Goal: Navigation & Orientation: Find specific page/section

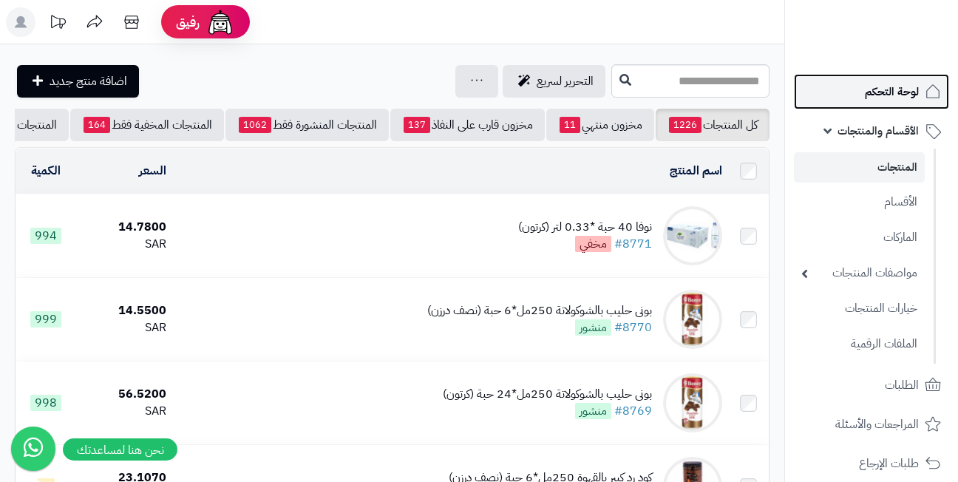
click at [871, 98] on span "لوحة التحكم" at bounding box center [892, 91] width 54 height 21
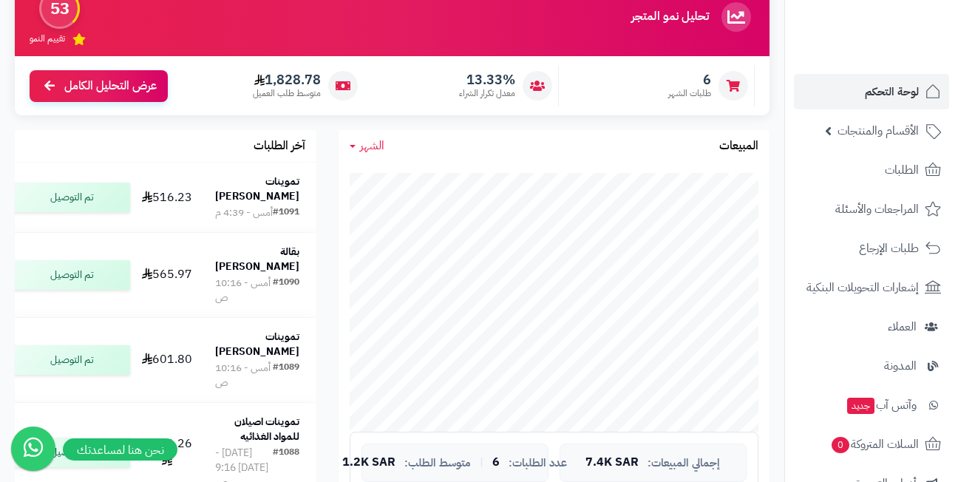
scroll to position [148, 0]
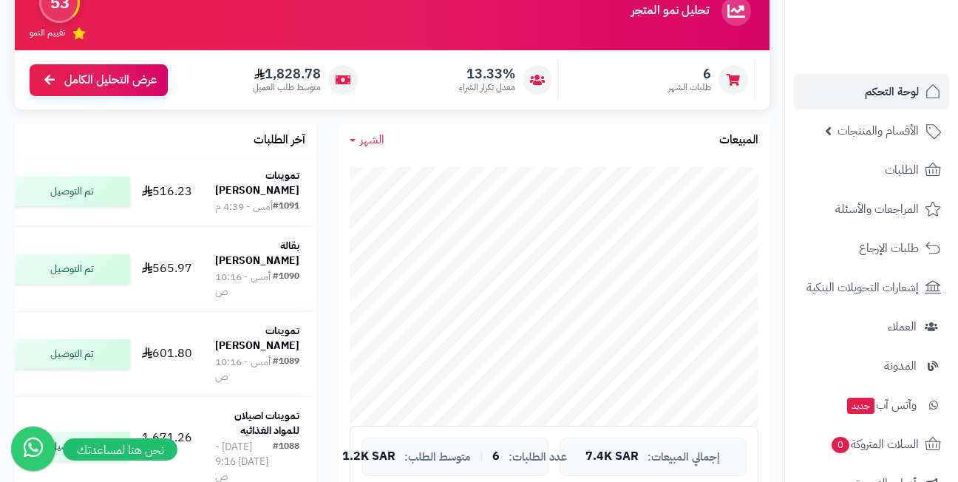
click at [324, 198] on div "آخر الطلبات تموينات [PERSON_NAME] #1091 أمس - 4:39 م 516.23 تم التوصيل بقالة [P…" at bounding box center [166, 416] width 324 height 584
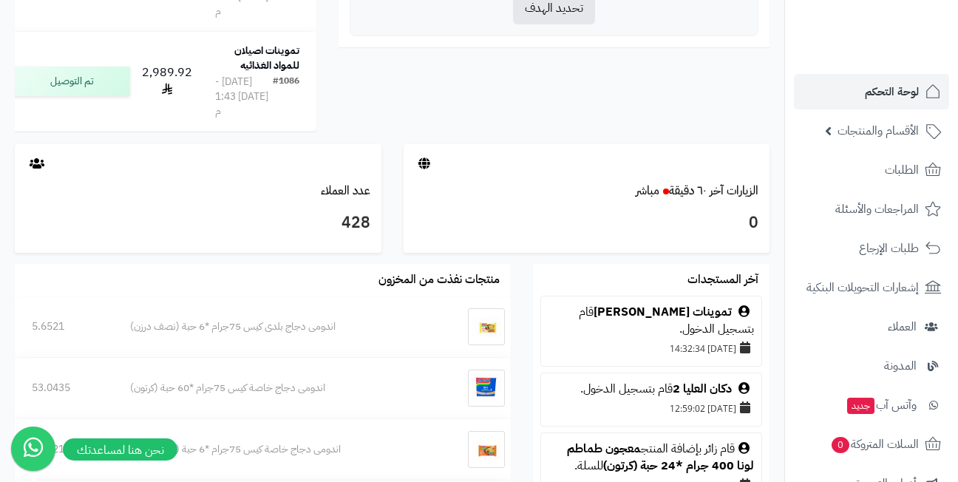
scroll to position [739, 0]
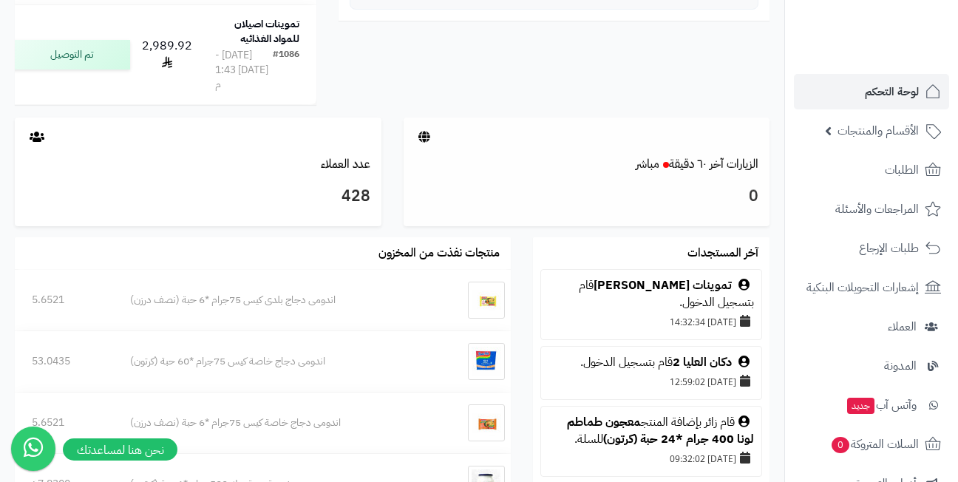
click at [707, 157] on div at bounding box center [587, 137] width 367 height 39
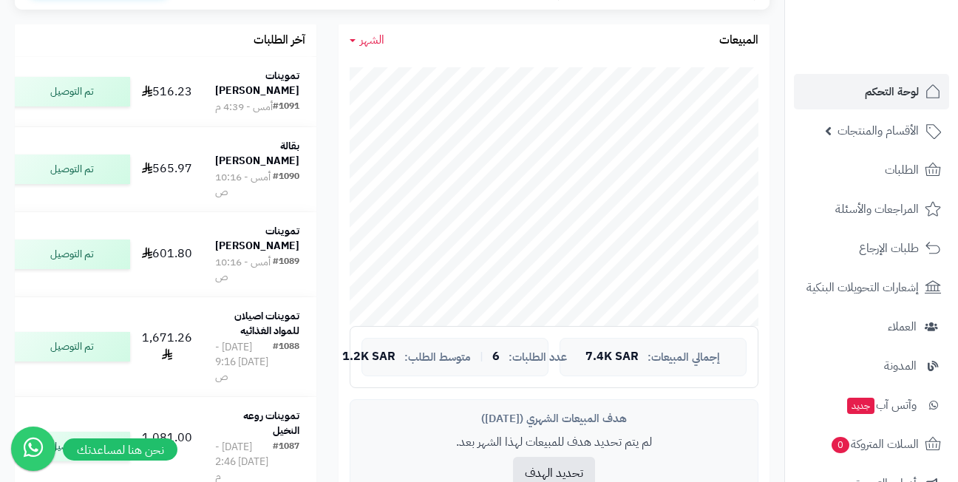
scroll to position [222, 0]
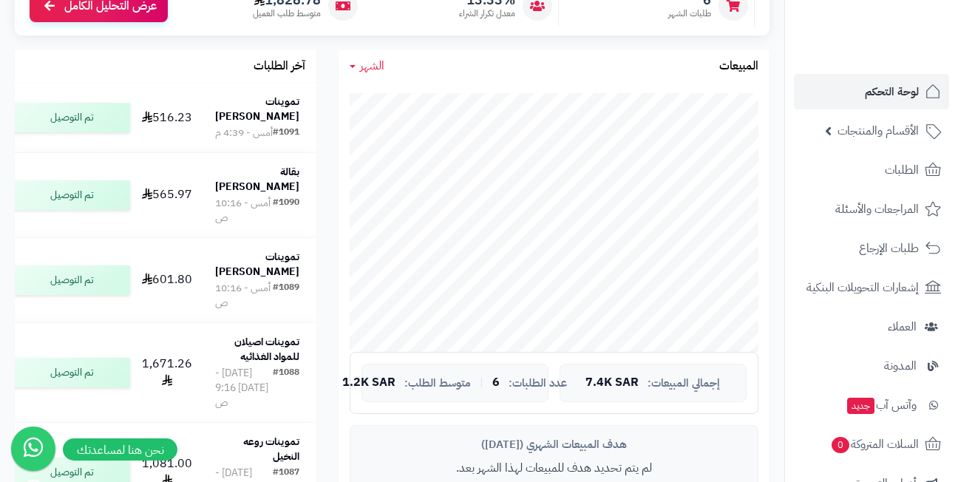
click at [327, 120] on div "الشهر اليوم الأسبوع الشهر السنة المبيعات جاري التحميل... إجمالي المبيعات: 7.4K …" at bounding box center [553, 307] width 453 height 514
click at [324, 118] on div "آخر الطلبات تموينات مشاري الشمري #1091 أمس - 4:39 م 516.23 تم التوصيل بقالة عبد…" at bounding box center [166, 342] width 324 height 584
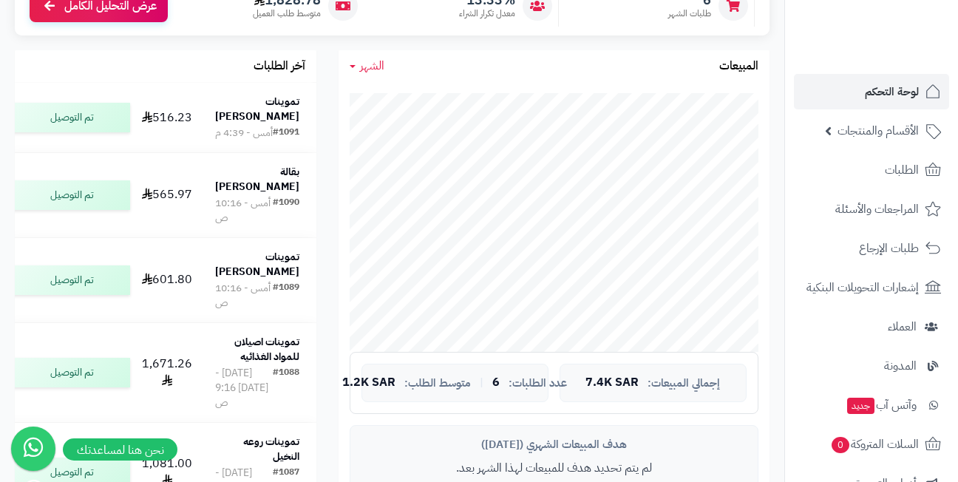
click at [324, 118] on div "آخر الطلبات تموينات مشاري الشمري #1091 أمس - 4:39 م 516.23 تم التوصيل بقالة عبد…" at bounding box center [166, 342] width 324 height 584
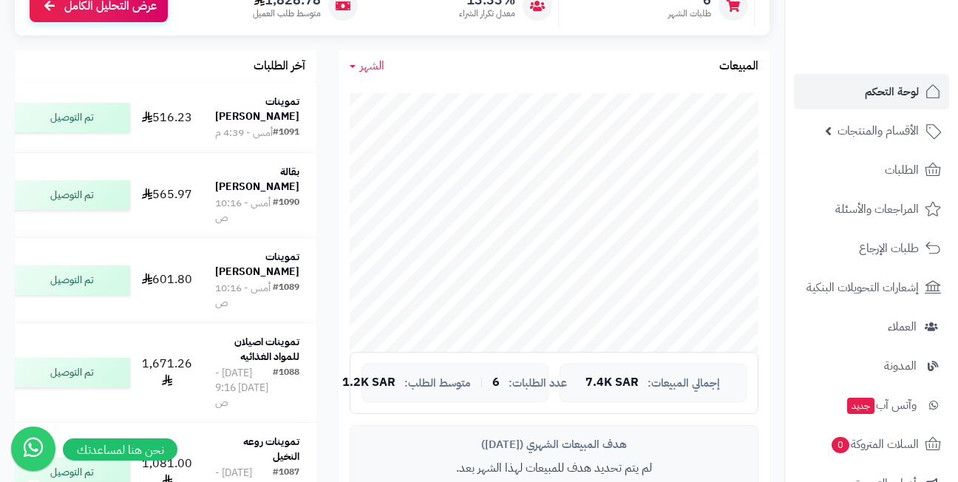
click at [324, 111] on div "آخر الطلبات تموينات مشاري الشمري #1091 أمس - 4:39 م 516.23 تم التوصيل بقالة عبد…" at bounding box center [166, 342] width 324 height 584
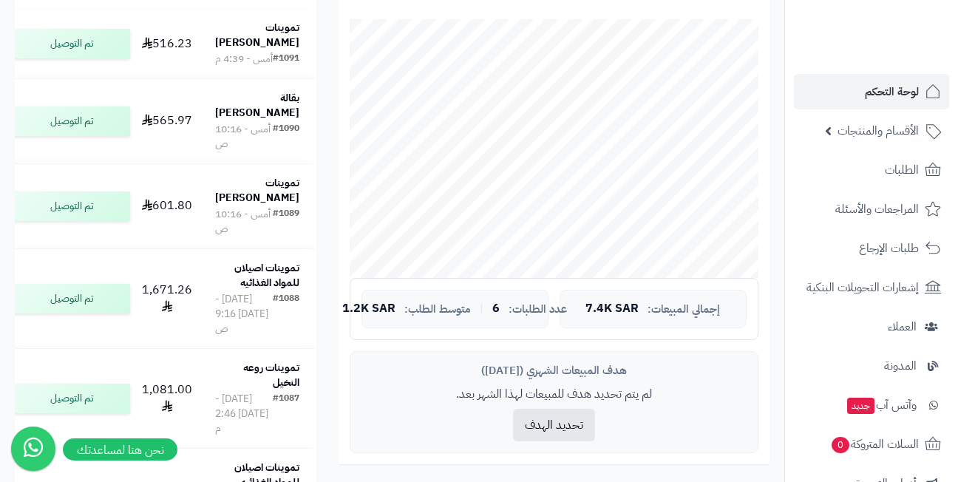
scroll to position [370, 0]
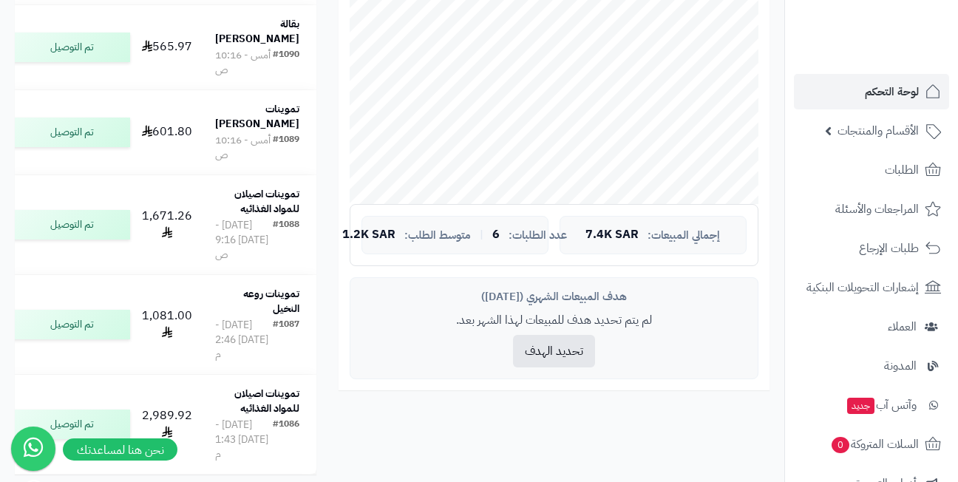
click at [324, 62] on div "آخر الطلبات تموينات مشاري الشمري #1091 أمس - 4:39 م 516.23 تم التوصيل بقالة عبد…" at bounding box center [166, 194] width 324 height 584
click at [327, 145] on div "آخر الطلبات تموينات مشاري الشمري #1091 أمس - 4:39 م 516.23 تم التوصيل بقالة عبد…" at bounding box center [166, 194] width 324 height 584
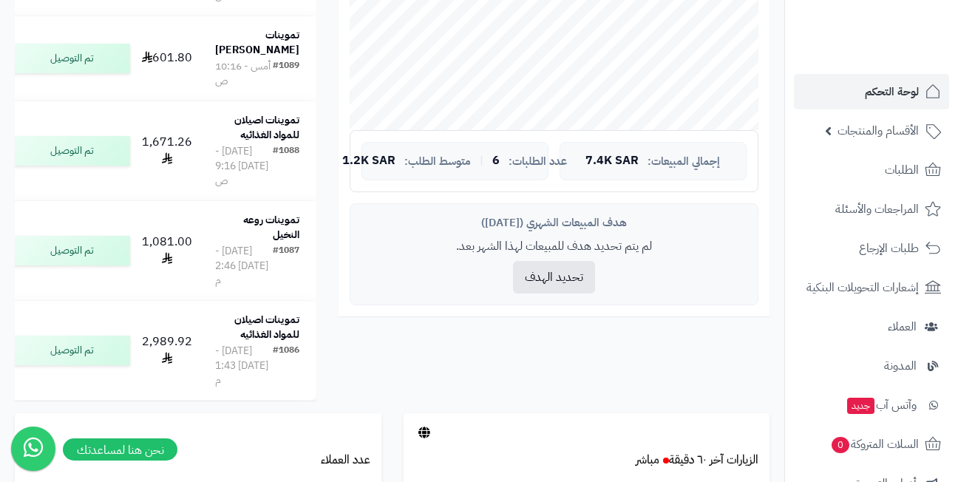
click at [324, 169] on div "آخر الطلبات تموينات مشاري الشمري #1091 أمس - 4:39 م 516.23 تم التوصيل بقالة عبد…" at bounding box center [166, 121] width 324 height 584
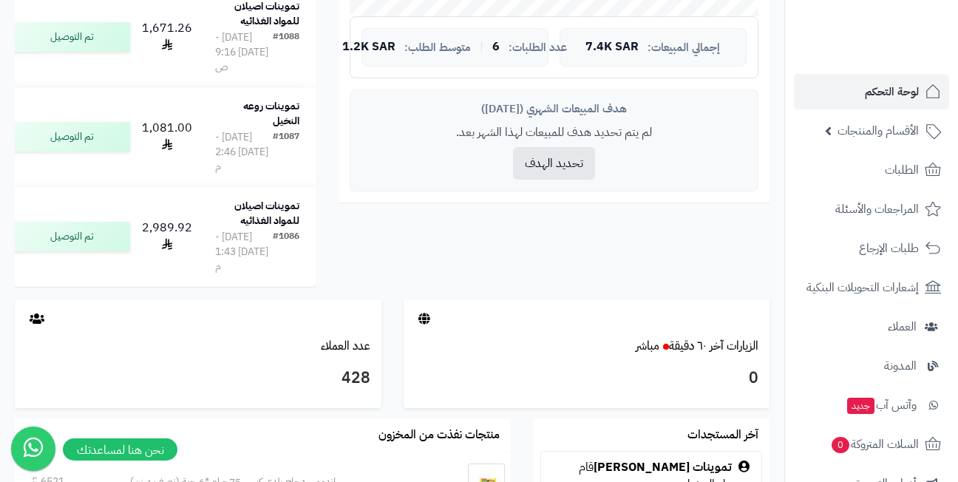
scroll to position [591, 0]
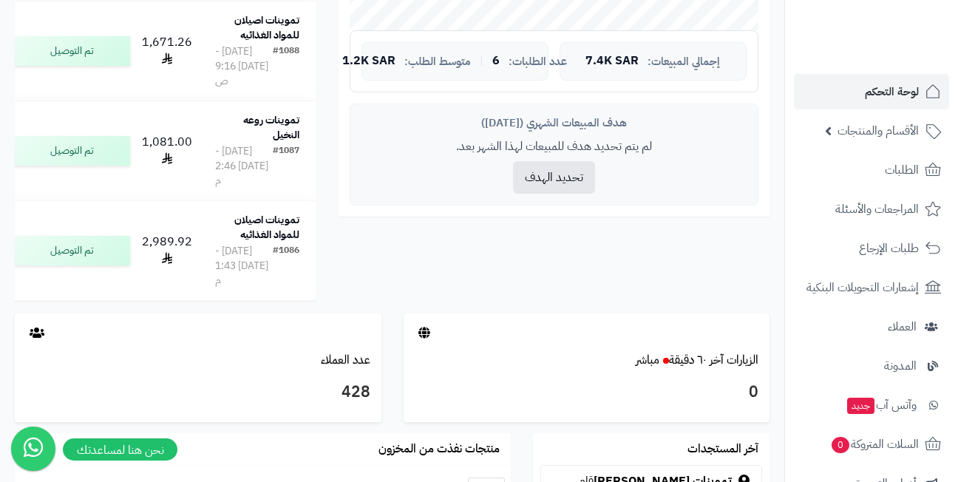
scroll to position [517, 0]
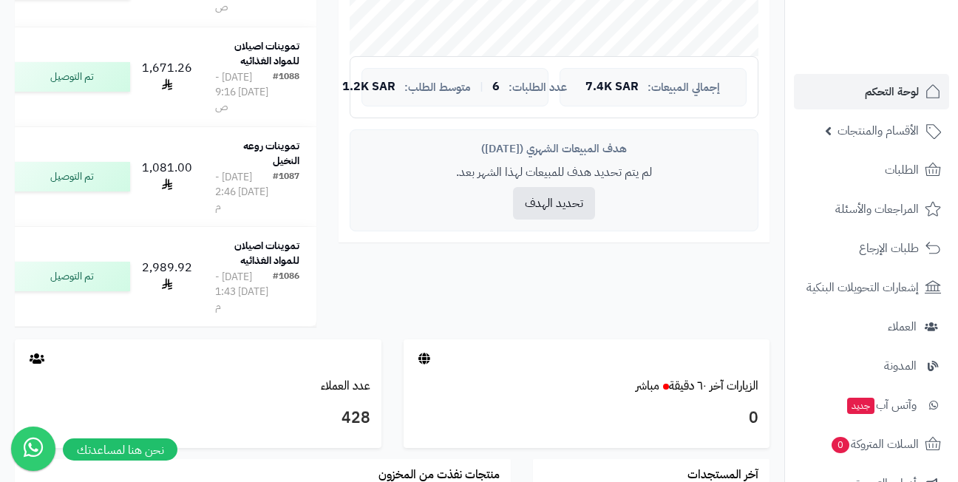
click at [322, 212] on div "آخر الطلبات تموينات مشاري الشمري #1091 أمس - 4:39 م 516.23 تم التوصيل بقالة عبد…" at bounding box center [166, 47] width 324 height 584
click at [324, 95] on div "آخر الطلبات تموينات مشاري الشمري #1091 أمس - 4:39 م 516.23 تم التوصيل بقالة عبد…" at bounding box center [166, 47] width 324 height 584
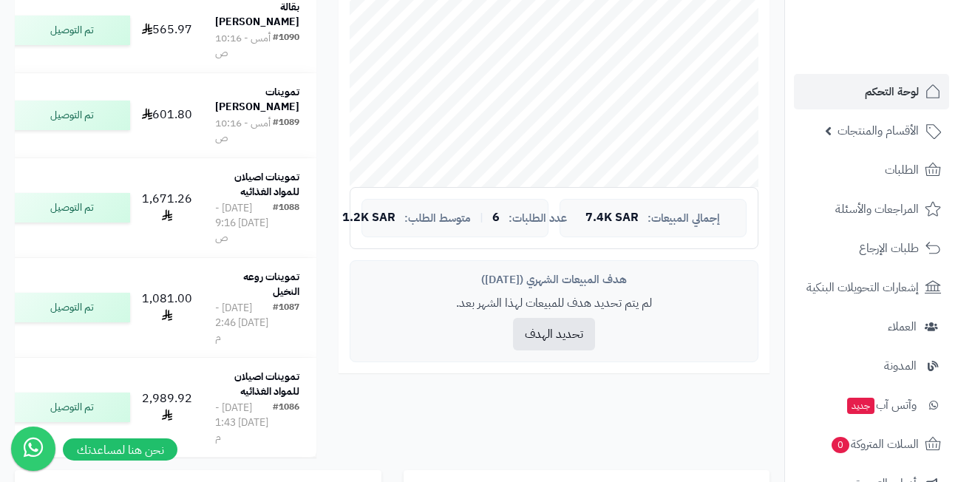
scroll to position [370, 0]
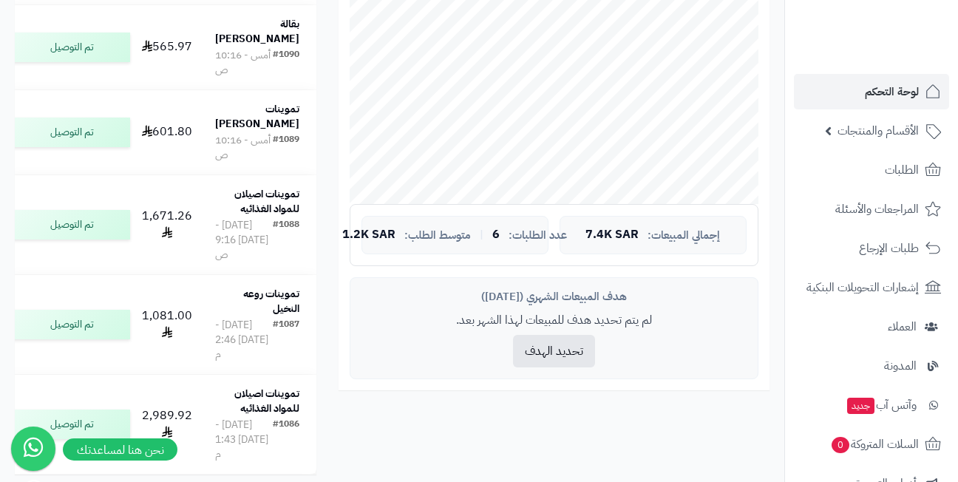
click at [325, 139] on div "آخر الطلبات تموينات مشاري الشمري #1091 أمس - 4:39 م 516.23 تم التوصيل بقالة عبد…" at bounding box center [166, 194] width 324 height 584
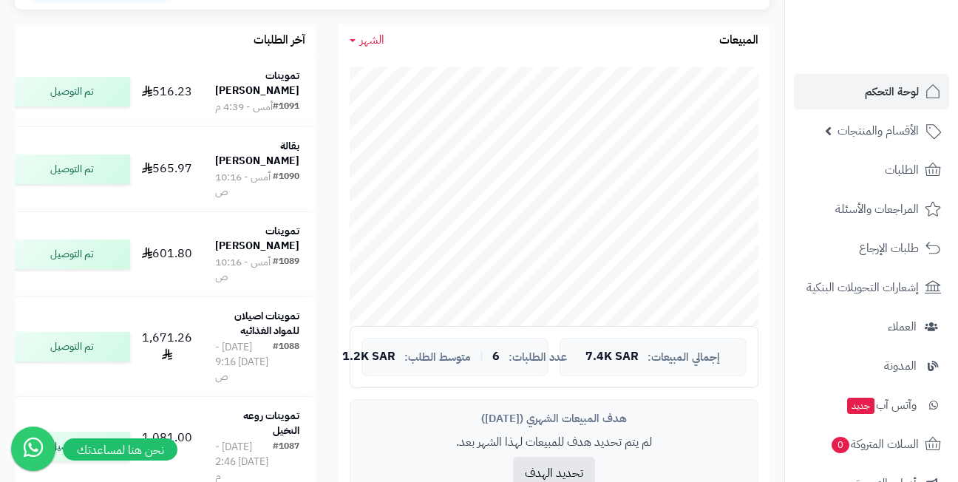
scroll to position [222, 0]
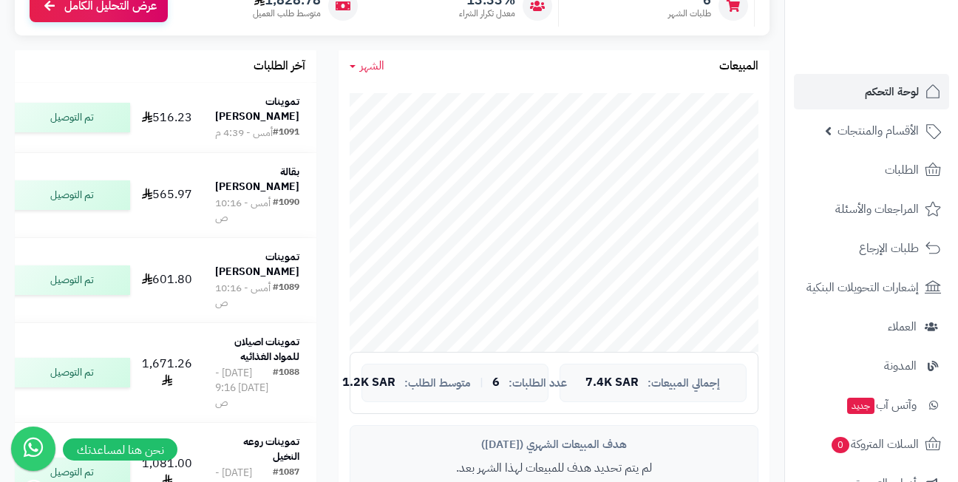
click at [324, 117] on div "آخر الطلبات تموينات مشاري الشمري #1091 أمس - 4:39 م 516.23 تم التوصيل بقالة عبد…" at bounding box center [166, 342] width 324 height 584
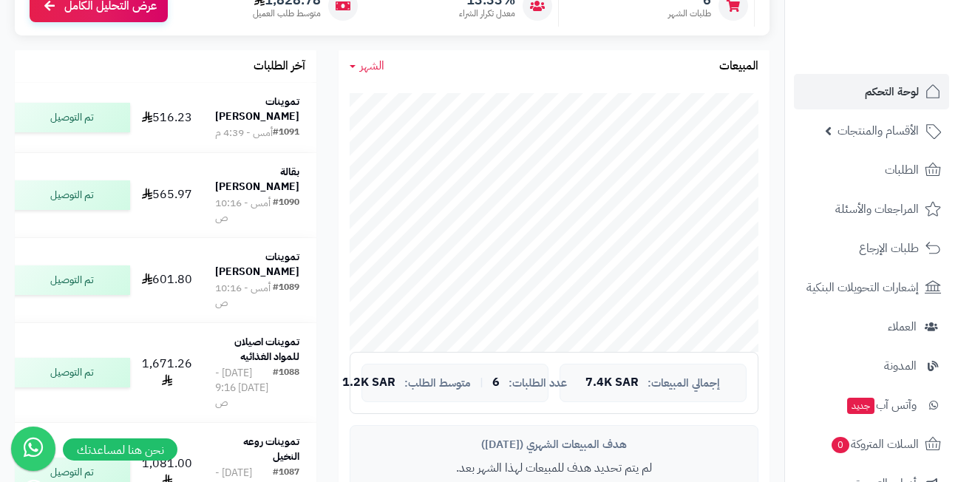
click at [321, 106] on div "آخر الطلبات تموينات مشاري الشمري #1091 أمس - 4:39 م 516.23 تم التوصيل بقالة عبد…" at bounding box center [166, 342] width 324 height 584
click at [320, 109] on div "آخر الطلبات تموينات مشاري الشمري #1091 أمس - 4:39 م 516.23 تم التوصيل بقالة عبد…" at bounding box center [166, 342] width 324 height 584
click at [325, 111] on div "آخر الطلبات تموينات مشاري الشمري #1091 أمس - 4:39 م 516.23 تم التوصيل بقالة عبد…" at bounding box center [166, 342] width 324 height 584
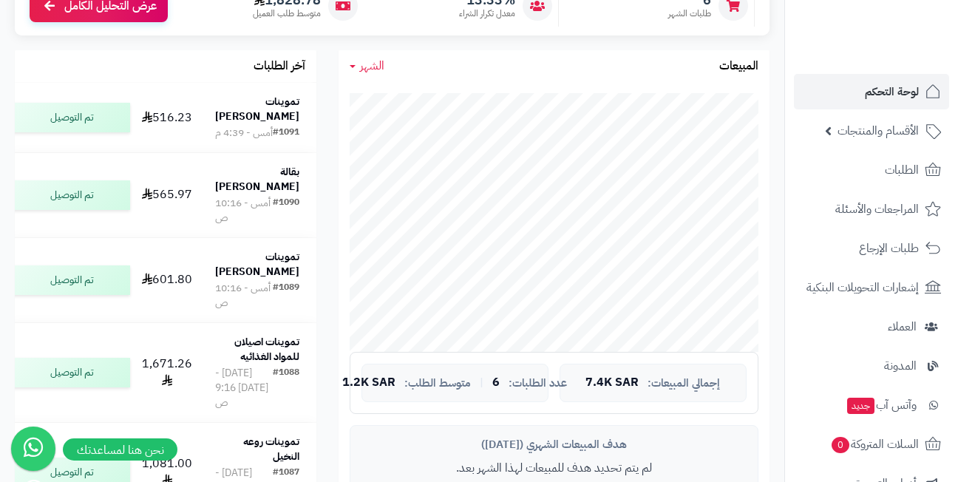
click at [325, 111] on div "آخر الطلبات تموينات مشاري الشمري #1091 أمس - 4:39 م 516.23 تم التوصيل بقالة عبد…" at bounding box center [166, 342] width 324 height 584
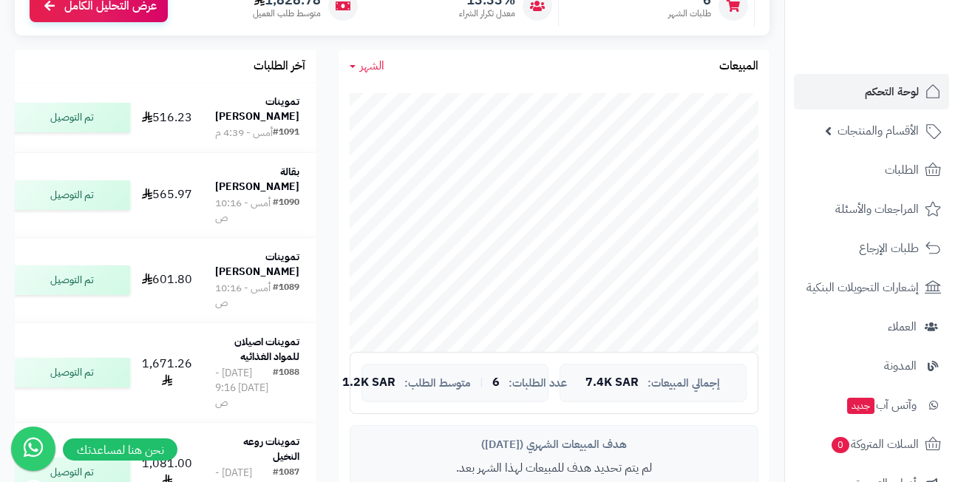
click at [325, 111] on div "آخر الطلبات تموينات مشاري الشمري #1091 أمس - 4:39 م 516.23 تم التوصيل بقالة عبد…" at bounding box center [166, 342] width 324 height 584
click at [326, 111] on div "آخر الطلبات تموينات مشاري الشمري #1091 أمس - 4:39 م 516.23 تم التوصيل بقالة عبد…" at bounding box center [166, 342] width 324 height 584
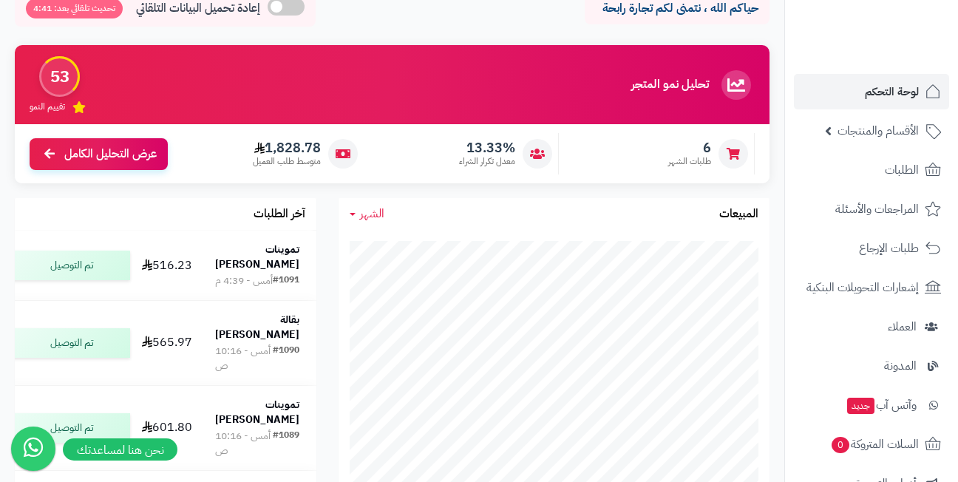
scroll to position [0, 0]
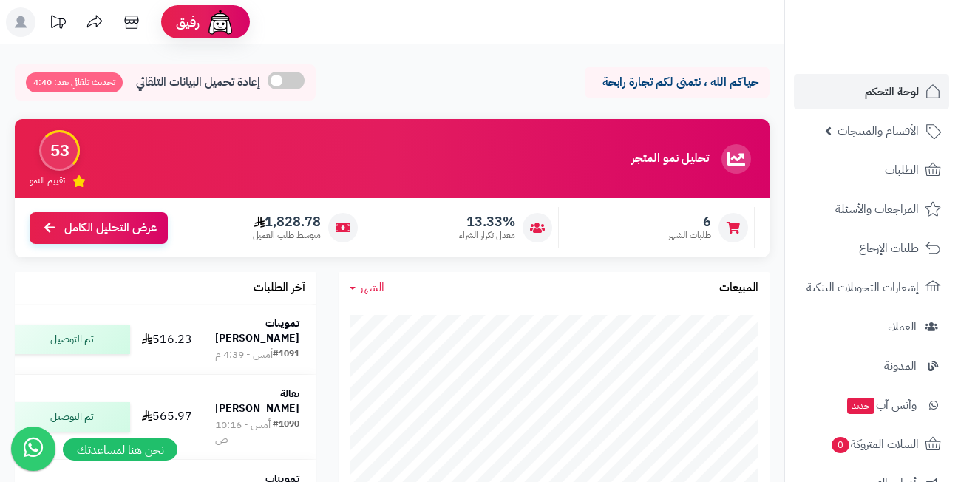
click at [341, 32] on header "رفيق ! 0 الطلبات معالجة مكتمل إرجاع المنتجات العملاء المتواجدون الان 428 عملاء …" at bounding box center [479, 22] width 958 height 44
click at [424, 27] on header "رفيق ! 0 الطلبات معالجة مكتمل إرجاع المنتجات العملاء المتواجدون الان 428 عملاء …" at bounding box center [479, 22] width 958 height 44
click at [326, 270] on div "تحليل نمو المتجر المرحلة الأولى 53 تقييم النمو 6 طلبات الشهر 13.33% معدل تكرار …" at bounding box center [392, 195] width 777 height 153
click at [324, 265] on div "تحليل نمو المتجر المرحلة الأولى 53 تقييم النمو 6 طلبات الشهر 13.33% معدل تكرار …" at bounding box center [392, 195] width 777 height 153
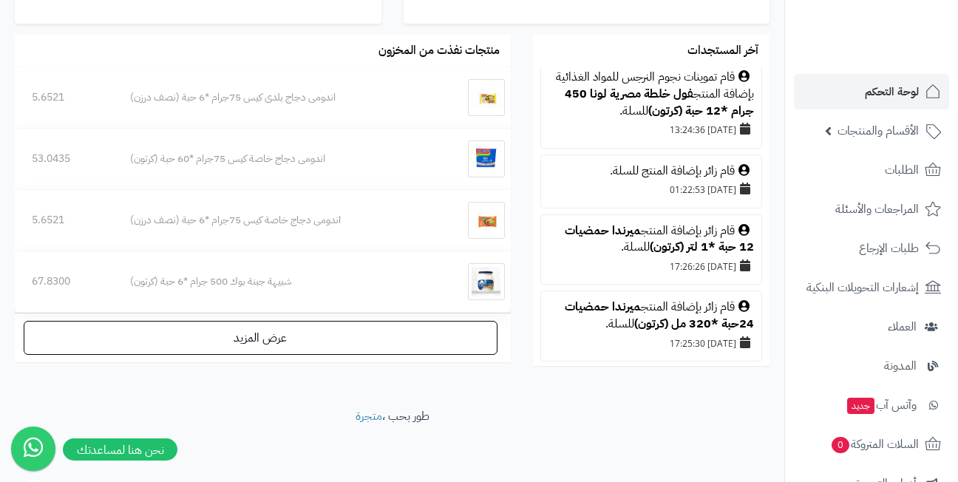
scroll to position [2095, 0]
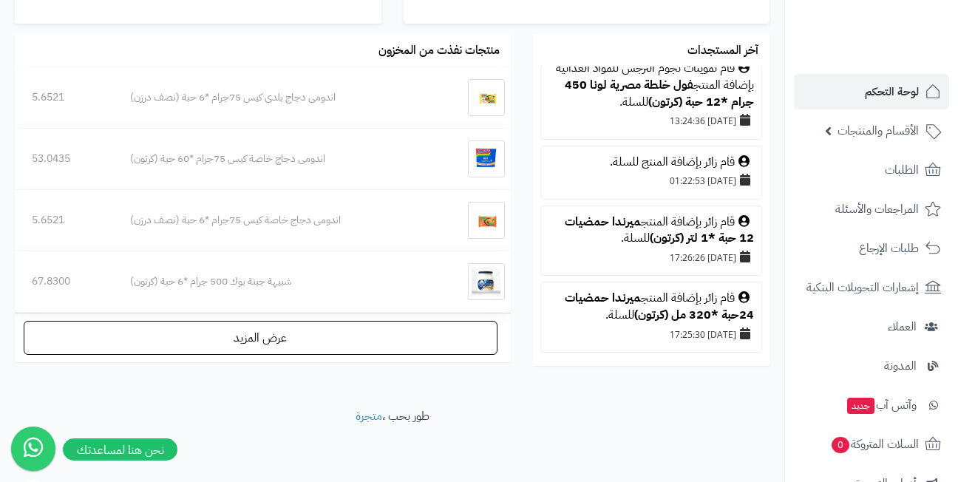
click at [523, 259] on div "آخر المستجدات تموينات مشاري الشمري قام بتسجيل الدخول. 12/08/2025 14:32:34 دكان …" at bounding box center [651, 207] width 259 height 344
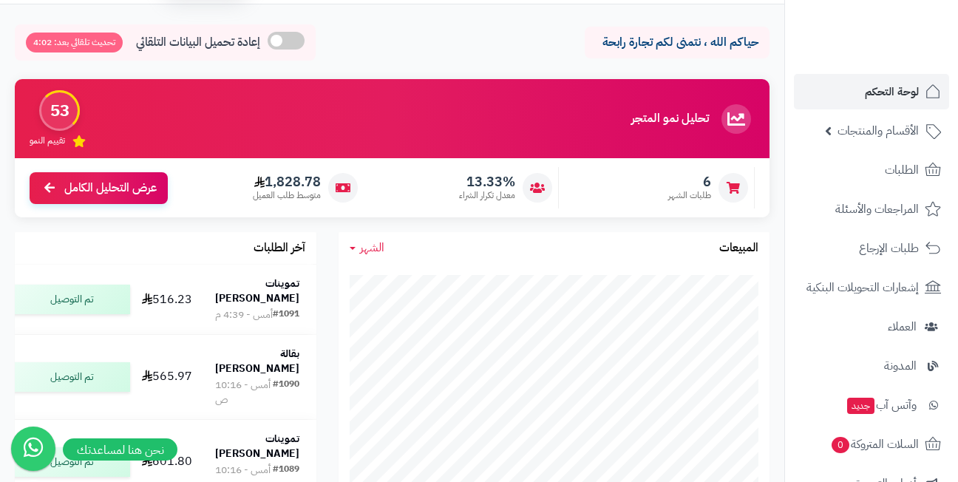
scroll to position [0, 0]
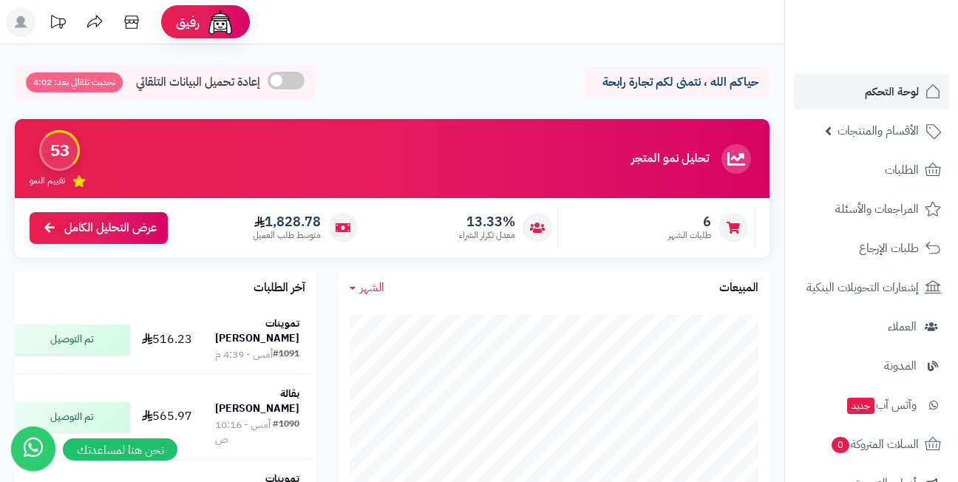
click at [426, 70] on div "حياكم الله ، نتمنى لكم تجارة رابحة إعادة تحميل البيانات التلقائي تحديث تلقائي ب…" at bounding box center [392, 86] width 755 height 44
click at [424, 36] on header "رفيق ! 0 الطلبات معالجة مكتمل إرجاع المنتجات العملاء المتواجدون الان 428 عملاء …" at bounding box center [479, 22] width 958 height 44
click at [852, 133] on span "الأقسام والمنتجات" at bounding box center [877, 130] width 81 height 21
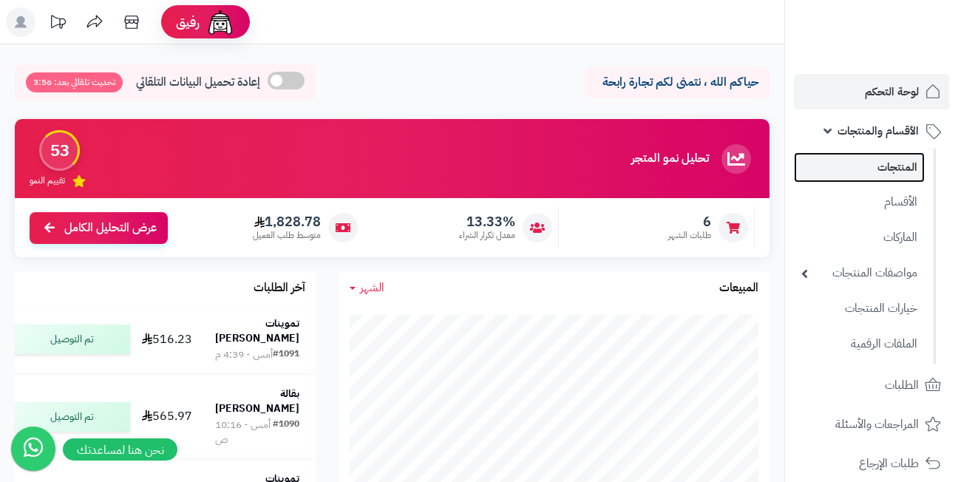
click at [871, 164] on link "المنتجات" at bounding box center [859, 167] width 131 height 30
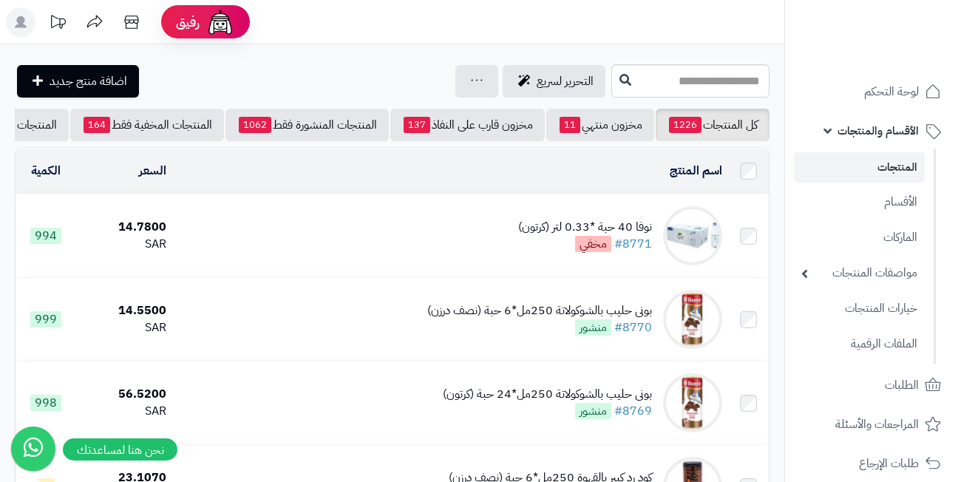
click at [466, 180] on div "اسم المنتج" at bounding box center [449, 171] width 543 height 17
click at [400, 179] on div "اسم المنتج" at bounding box center [449, 171] width 543 height 17
click at [852, 310] on link "خيارات المنتجات" at bounding box center [859, 308] width 131 height 30
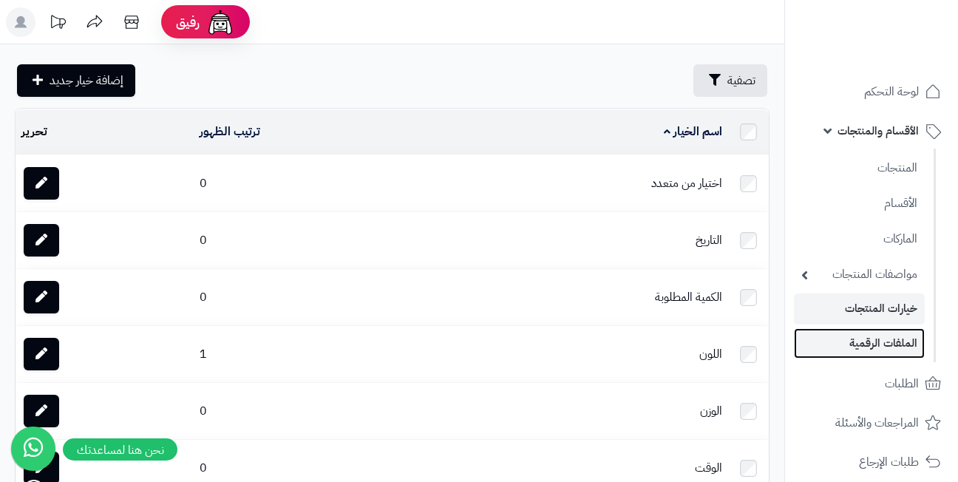
click at [849, 339] on link "الملفات الرقمية" at bounding box center [859, 343] width 131 height 30
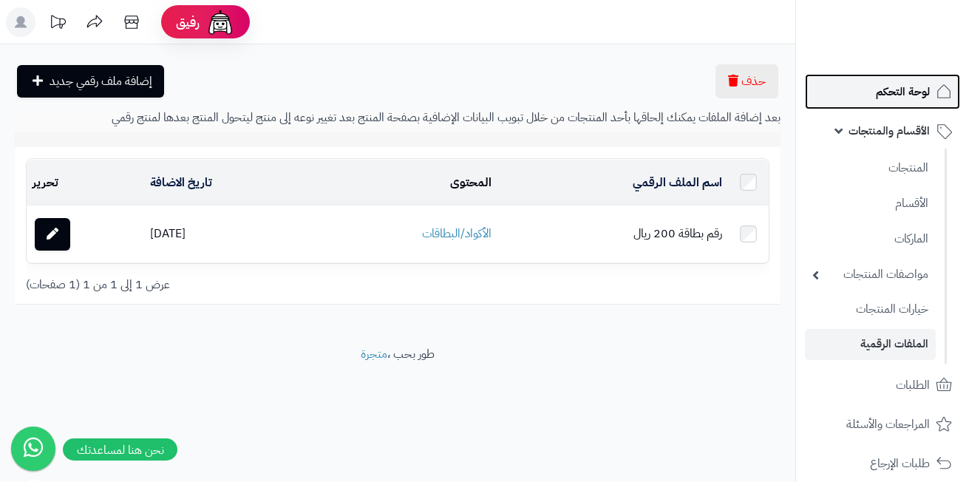
click at [866, 87] on link "لوحة التحكم" at bounding box center [882, 91] width 155 height 35
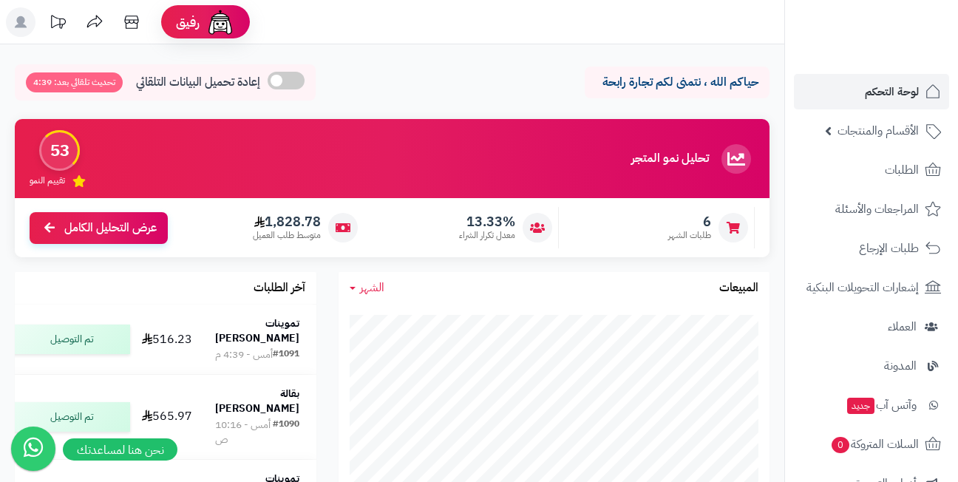
click at [389, 79] on div "حياكم الله ، نتمنى لكم تجارة رابحة إعادة تحميل البيانات التلقائي تحديث تلقائي ب…" at bounding box center [392, 86] width 755 height 44
click at [401, 74] on div "حياكم الله ، نتمنى لكم تجارة رابحة إعادة تحميل البيانات التلقائي تحديث تلقائي ب…" at bounding box center [392, 86] width 755 height 44
click at [407, 27] on header "رفيق ! 0 الطلبات معالجة مكتمل إرجاع المنتجات العملاء المتواجدون الان 428 عملاء …" at bounding box center [479, 22] width 958 height 44
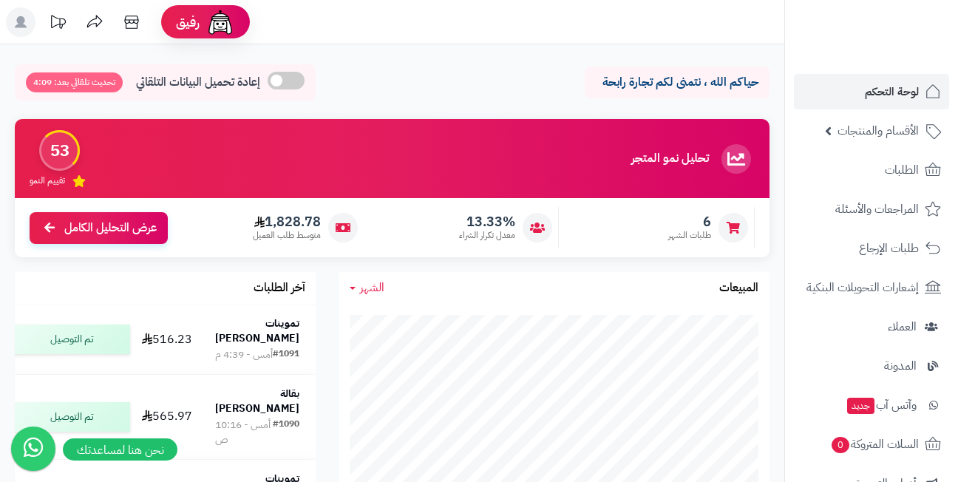
click at [407, 67] on div "حياكم الله ، نتمنى لكم تجارة رابحة إعادة تحميل البيانات التلقائي تحديث تلقائي ب…" at bounding box center [392, 86] width 755 height 44
click at [419, 27] on header "رفيق ! 0 الطلبات معالجة مكتمل إرجاع المنتجات العملاء المتواجدون الان 428 عملاء …" at bounding box center [479, 22] width 958 height 44
click at [417, 30] on header "رفيق ! 0 الطلبات معالجة مكتمل إرجاع المنتجات العملاء المتواجدون الان 428 عملاء …" at bounding box center [479, 22] width 958 height 44
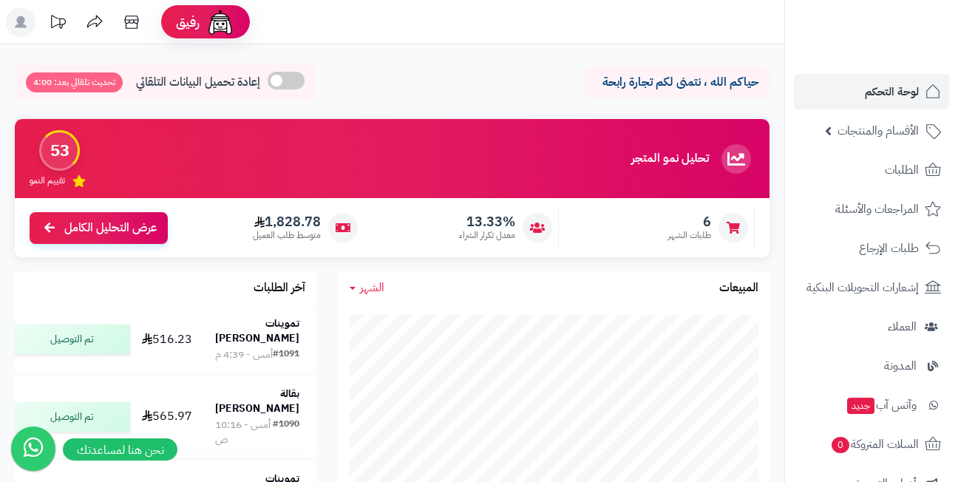
click at [417, 30] on header "رفيق ! 0 الطلبات معالجة مكتمل إرجاع المنتجات العملاء المتواجدون الان 428 عملاء …" at bounding box center [479, 22] width 958 height 44
click at [418, 73] on div "حياكم الله ، نتمنى لكم تجارة رابحة إعادة تحميل البيانات التلقائي تحديث تلقائي ب…" at bounding box center [392, 86] width 755 height 44
click at [415, 30] on header "رفيق ! 0 الطلبات معالجة مكتمل إرجاع المنتجات العملاء المتواجدون الان 428 عملاء …" at bounding box center [479, 22] width 958 height 44
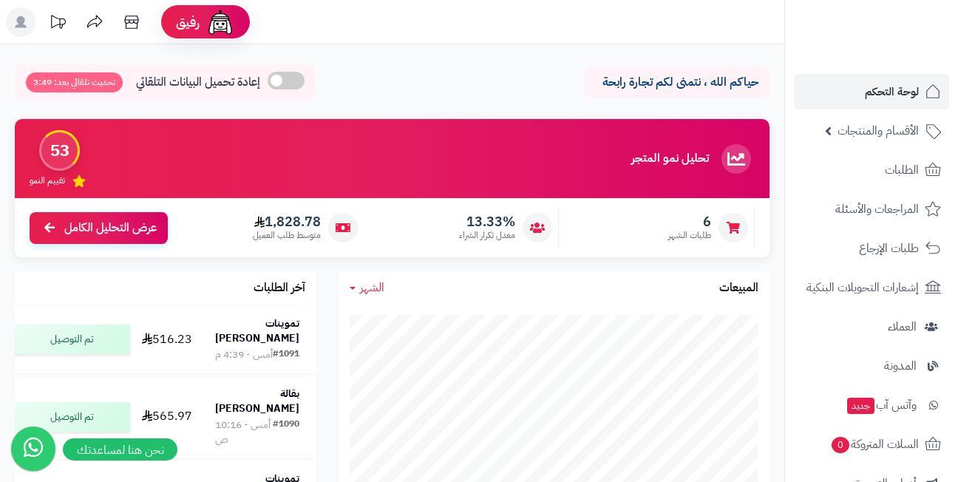
click at [429, 73] on div "حياكم الله ، نتمنى لكم تجارة رابحة إعادة تحميل البيانات التلقائي تحديث تلقائي ب…" at bounding box center [392, 86] width 755 height 44
